Goal: Information Seeking & Learning: Learn about a topic

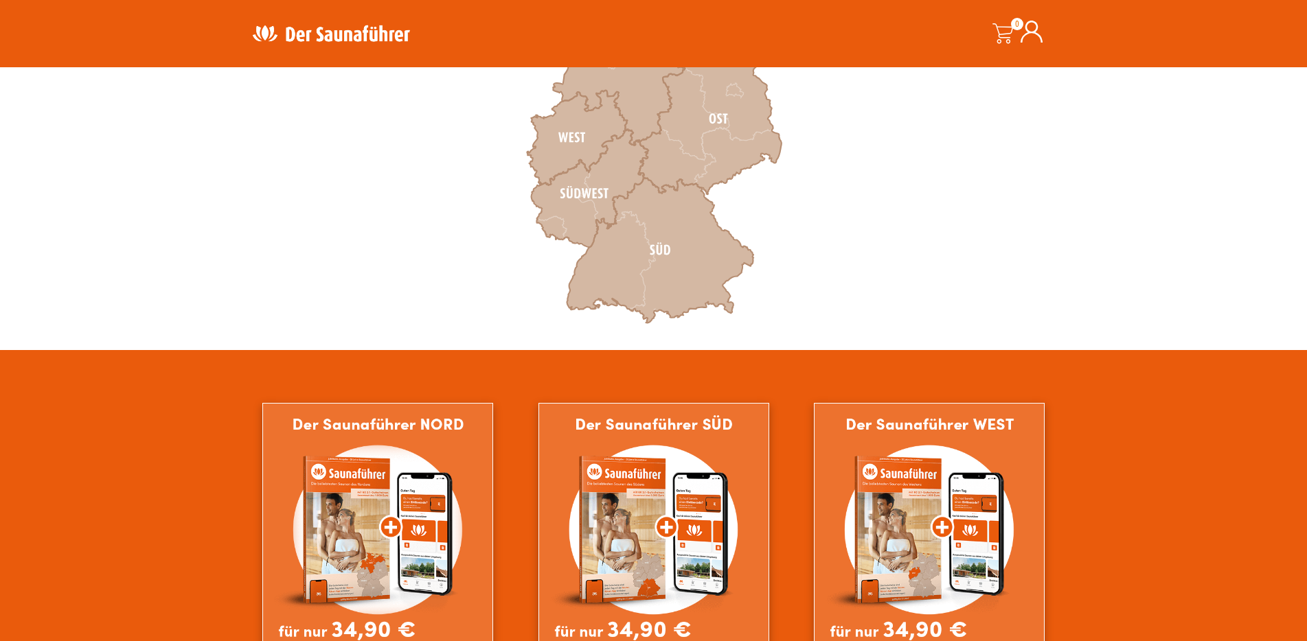
scroll to position [549, 0]
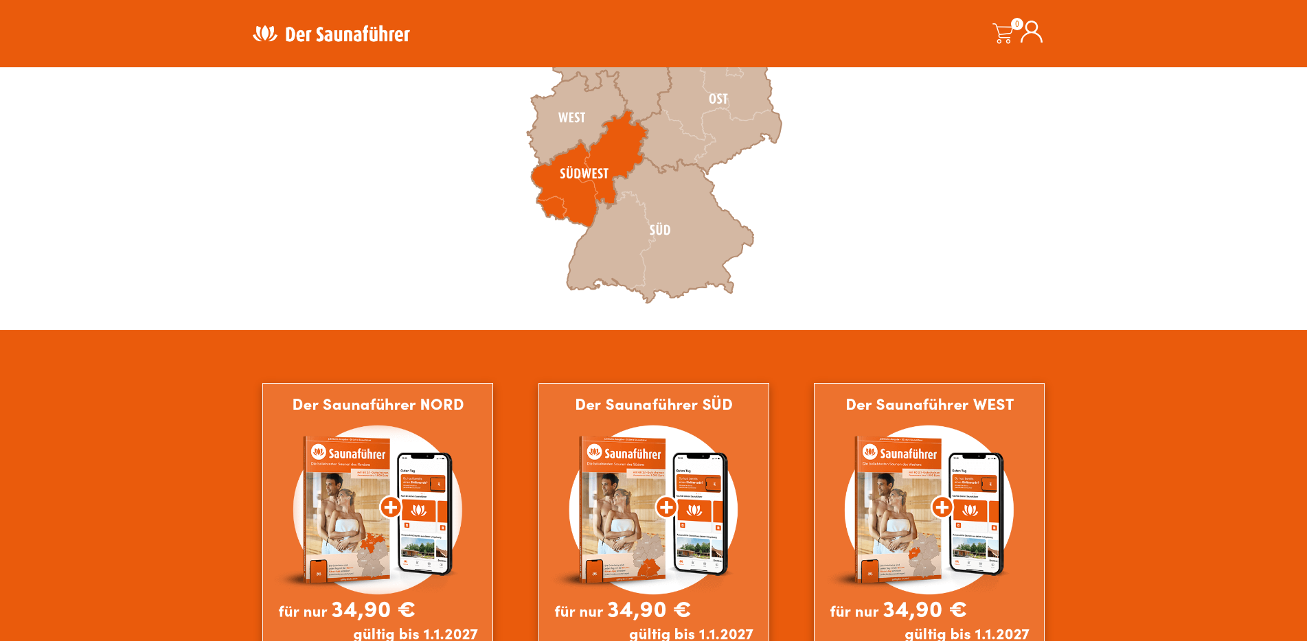
click at [577, 173] on icon at bounding box center [589, 169] width 117 height 118
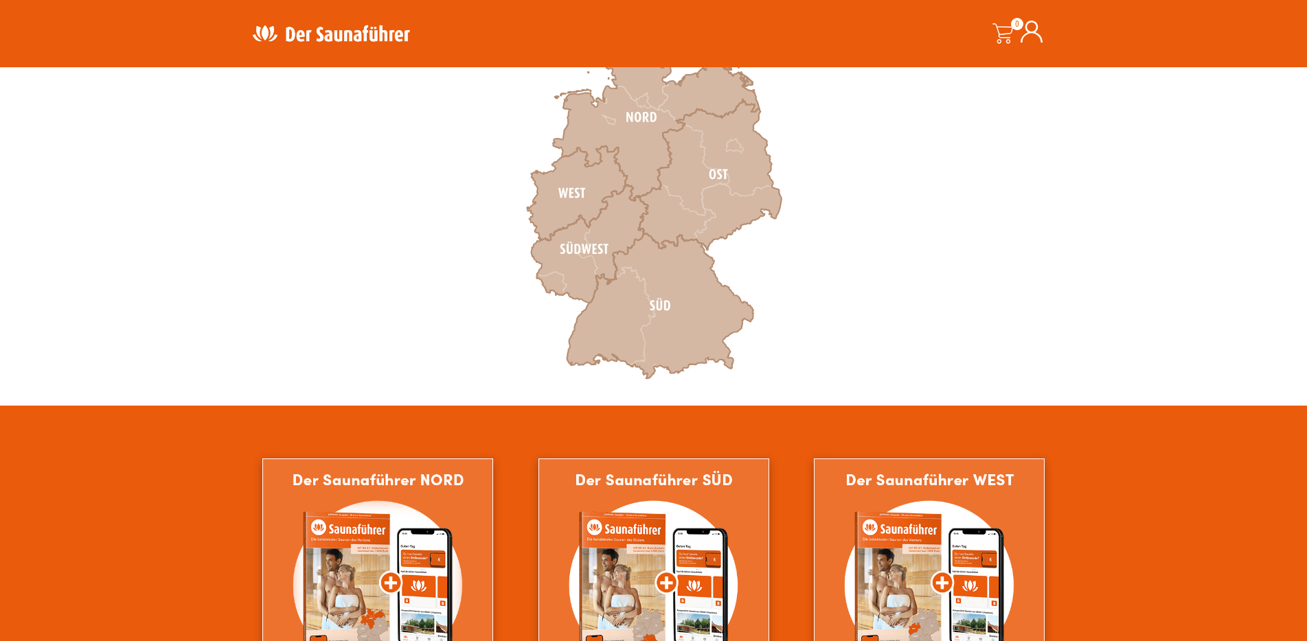
scroll to position [412, 0]
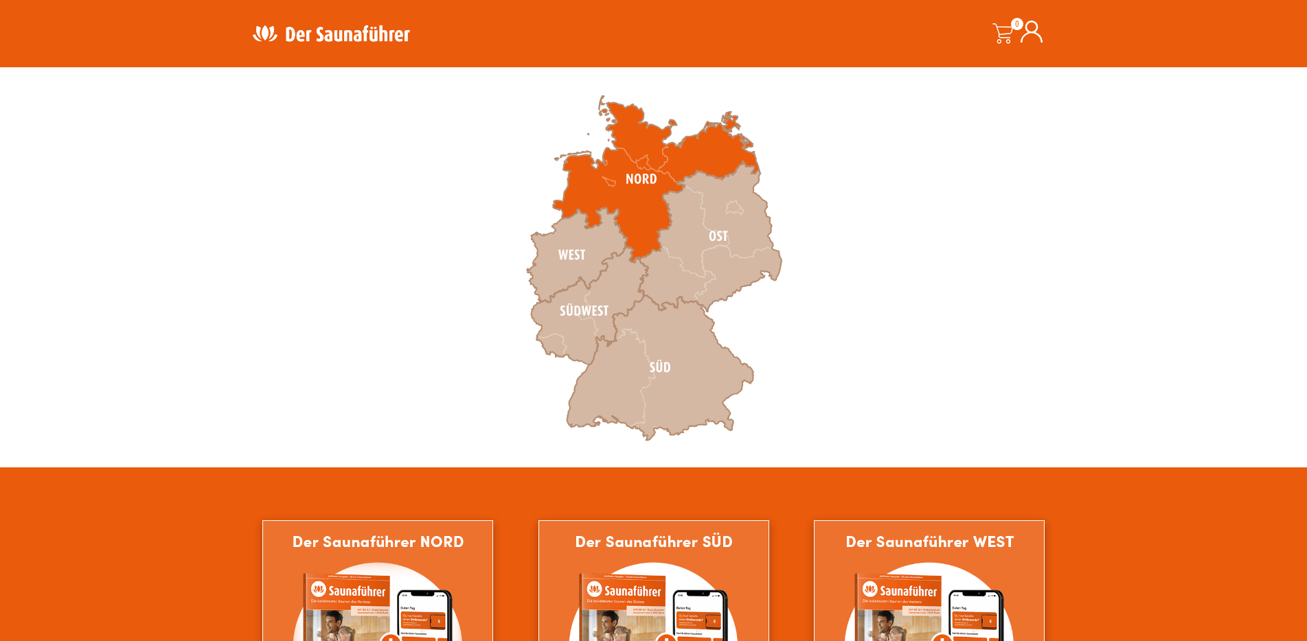
click at [647, 174] on icon at bounding box center [656, 179] width 206 height 167
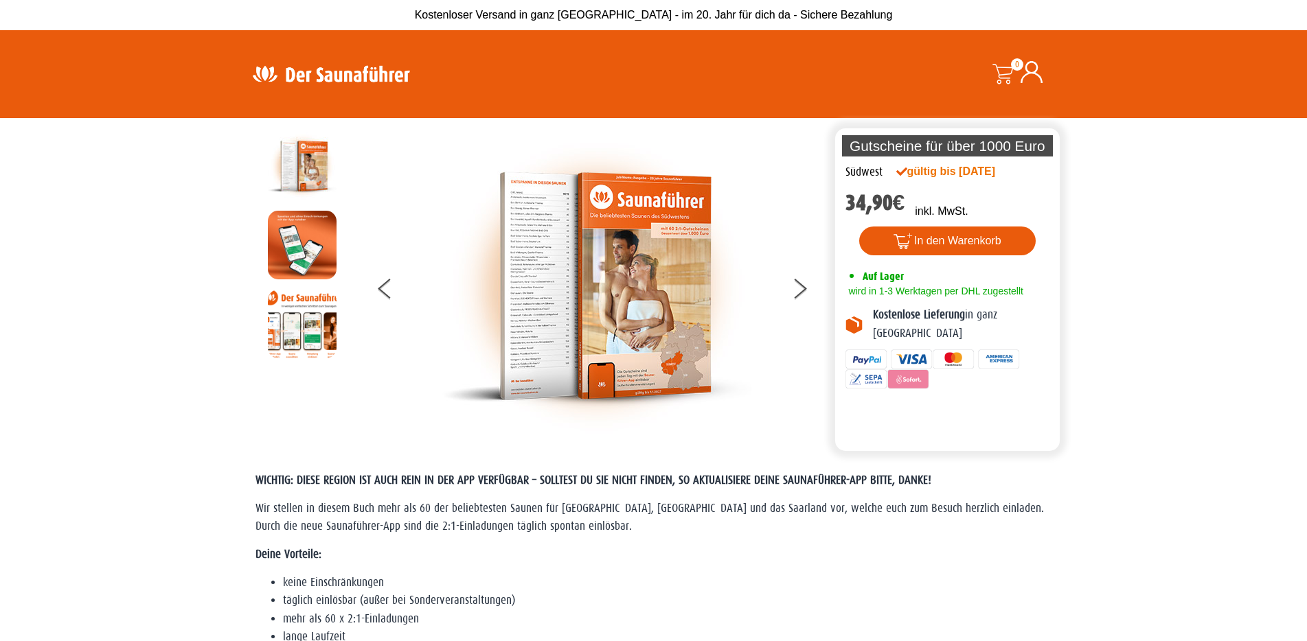
click at [529, 219] on img at bounding box center [596, 286] width 309 height 309
click at [800, 284] on button at bounding box center [808, 291] width 34 height 34
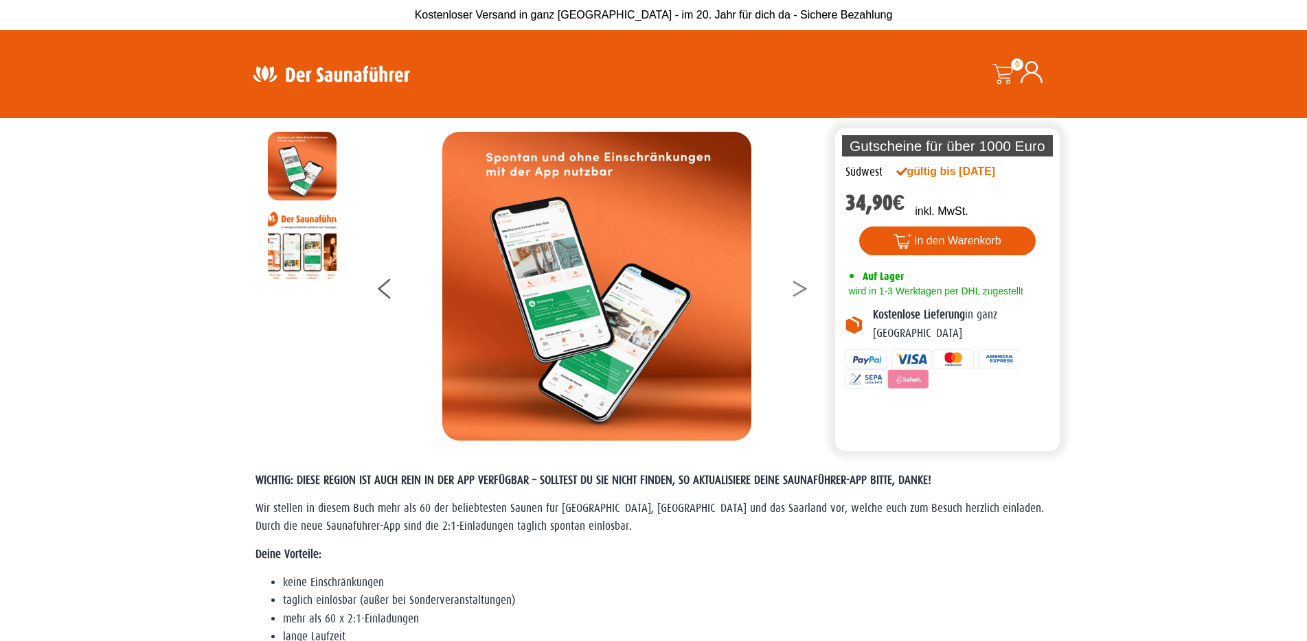
click at [799, 285] on icon at bounding box center [800, 285] width 14 height 9
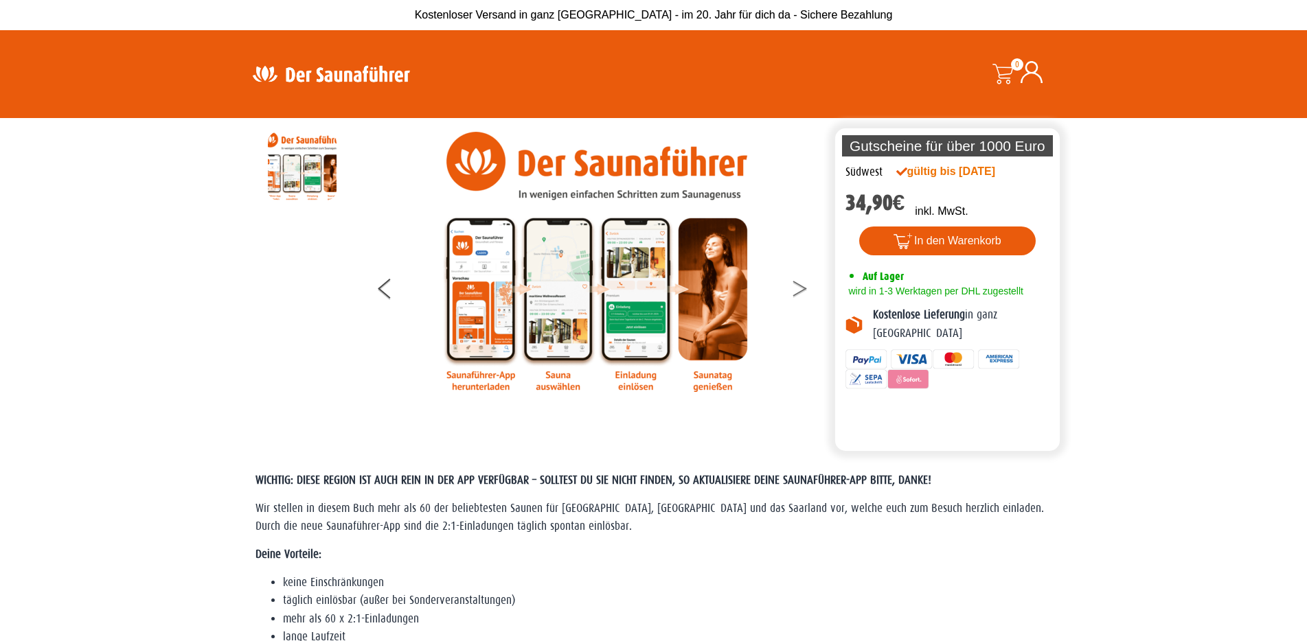
click at [799, 285] on icon at bounding box center [800, 285] width 14 height 9
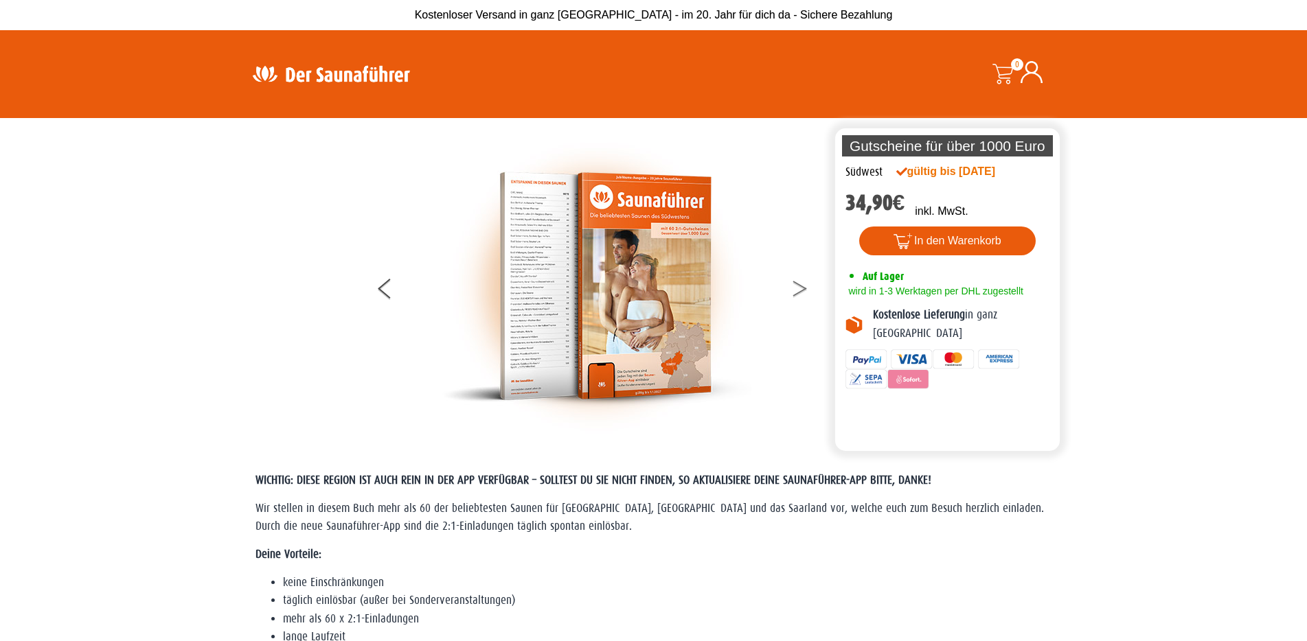
click at [799, 285] on icon at bounding box center [800, 285] width 14 height 9
